Goal: Find specific page/section: Find specific page/section

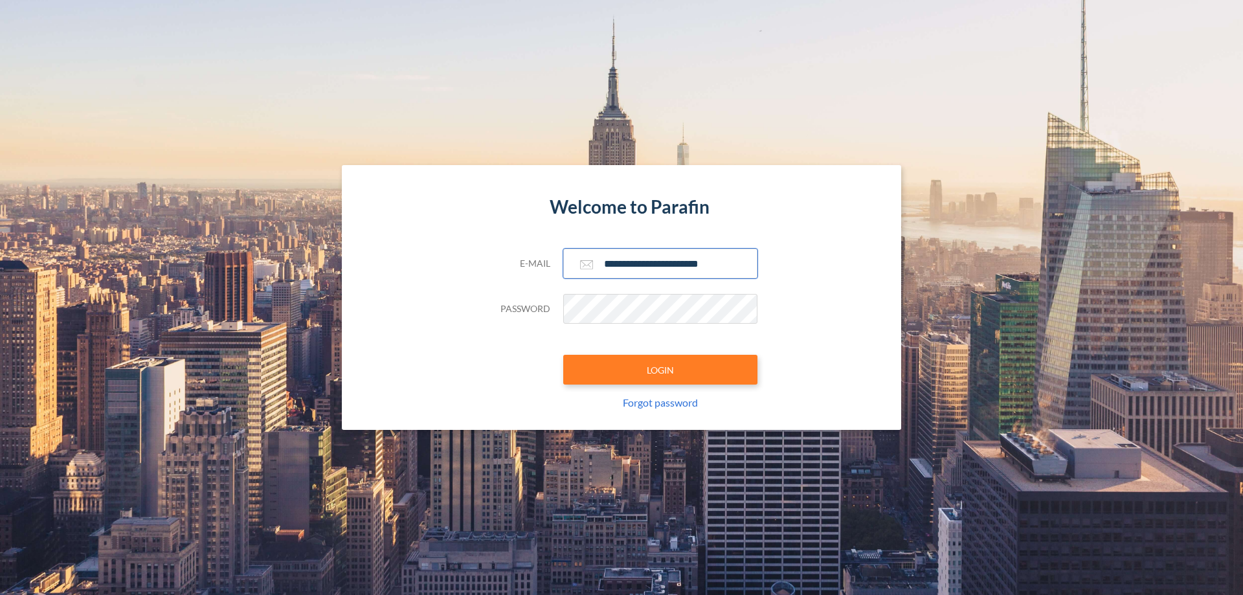
type input "**********"
click at [660, 370] on button "LOGIN" at bounding box center [660, 370] width 194 height 30
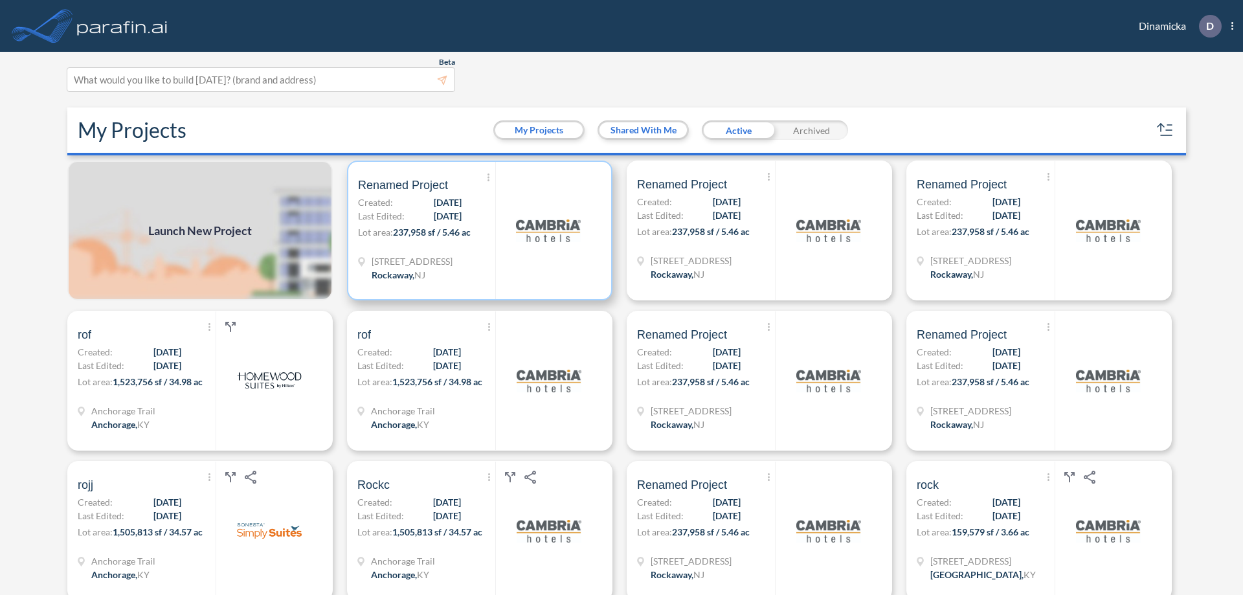
scroll to position [3, 0]
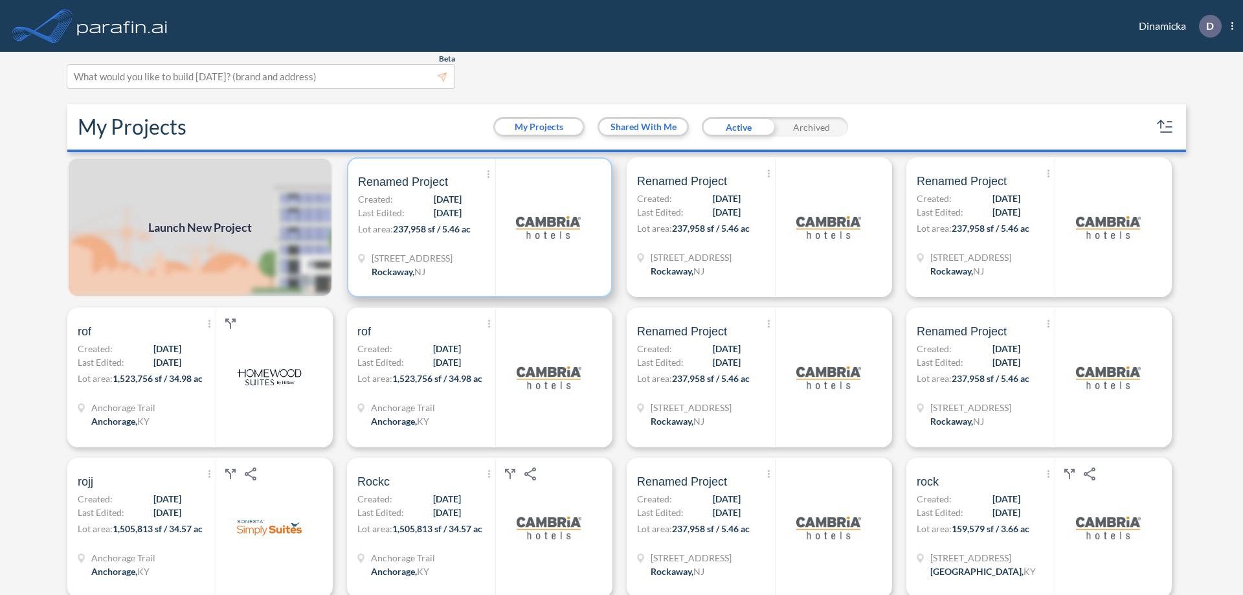
click at [477, 227] on p "Lot area: 237,958 sf / 5.46 ac" at bounding box center [426, 231] width 137 height 19
